Goal: Check status: Check status

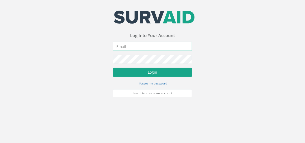
type input "[PERSON_NAME][EMAIL_ADDRESS][PERSON_NAME][DOMAIN_NAME]"
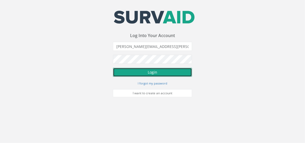
click at [138, 73] on button "Login" at bounding box center [152, 72] width 79 height 9
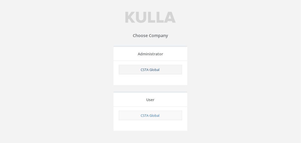
click at [148, 68] on link "CSTA Global" at bounding box center [150, 69] width 19 height 5
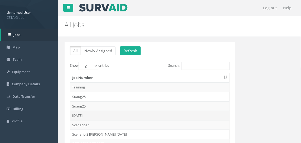
click at [102, 117] on td "[DATE]" at bounding box center [150, 115] width 160 height 10
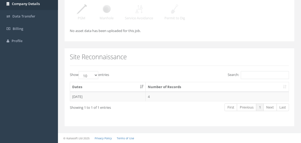
scroll to position [80, 0]
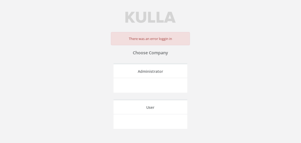
click at [145, 33] on div "There was an error loggin in" at bounding box center [150, 38] width 79 height 13
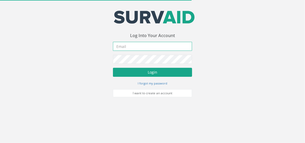
type input "[PERSON_NAME][EMAIL_ADDRESS][PERSON_NAME][DOMAIN_NAME]"
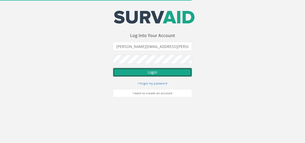
click at [181, 73] on button "Login" at bounding box center [152, 72] width 79 height 9
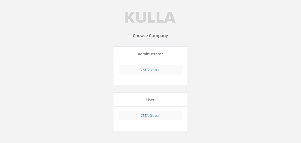
click at [155, 74] on table "CSTA Global" at bounding box center [150, 70] width 63 height 10
click at [155, 71] on td "CSTA Global" at bounding box center [150, 70] width 63 height 10
click at [148, 63] on div "CSTA Global" at bounding box center [151, 72] width 74 height 25
click at [148, 71] on link "CSTA Global" at bounding box center [150, 69] width 19 height 5
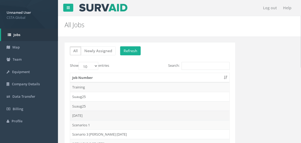
click at [116, 116] on td "[DATE]" at bounding box center [150, 115] width 160 height 10
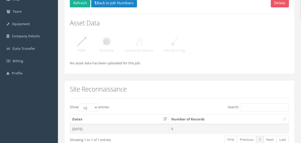
scroll to position [72, 0]
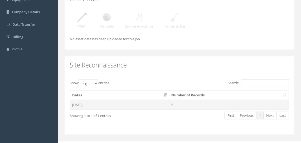
click at [85, 105] on td "[DATE]" at bounding box center [119, 105] width 99 height 10
